Goal: Use online tool/utility: Use online tool/utility

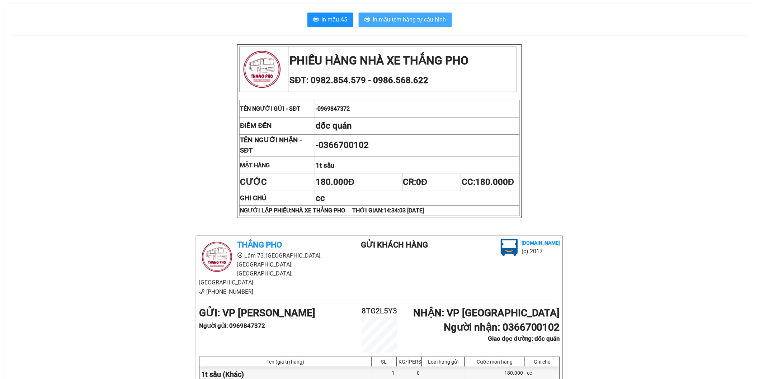
click at [388, 17] on span "In mẫu tem hàng tự cấu hình" at bounding box center [409, 19] width 73 height 9
click at [404, 19] on span "In mẫu tem hàng tự cấu hình" at bounding box center [409, 19] width 73 height 9
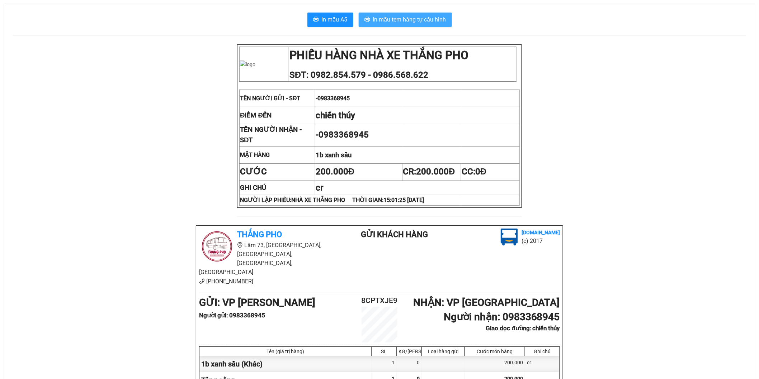
click at [411, 17] on span "In mẫu tem hàng tự cấu hình" at bounding box center [409, 19] width 73 height 9
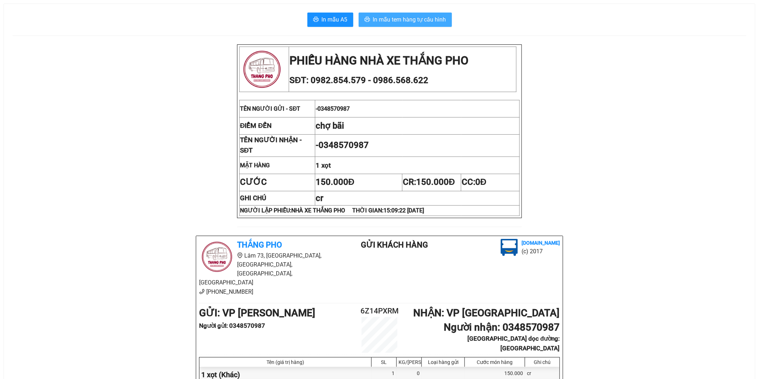
click at [415, 18] on span "In mẫu tem hàng tự cấu hình" at bounding box center [409, 19] width 73 height 9
click at [407, 20] on span "In mẫu tem hàng tự cấu hình" at bounding box center [409, 19] width 73 height 9
